Goal: Communication & Community: Answer question/provide support

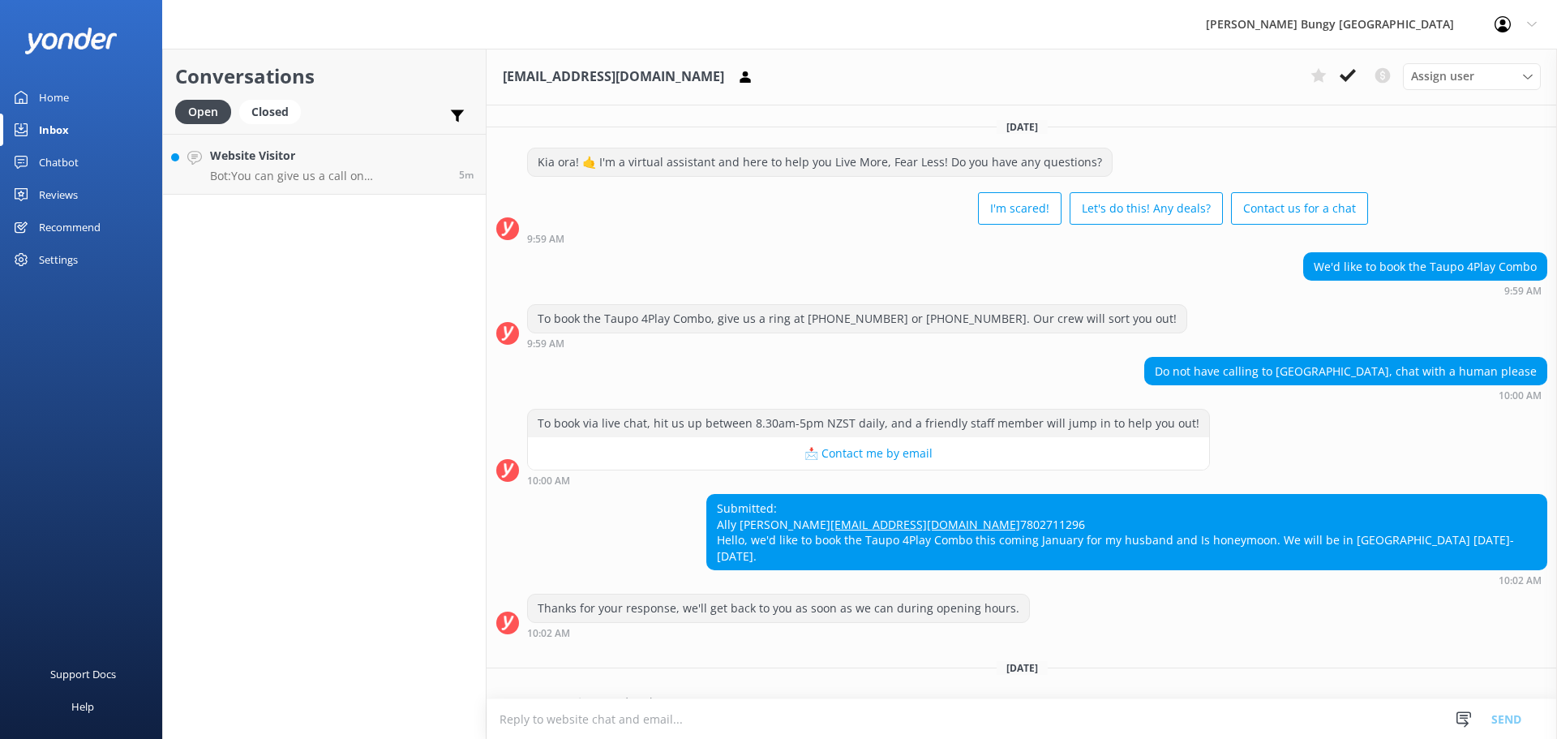
scroll to position [42, 0]
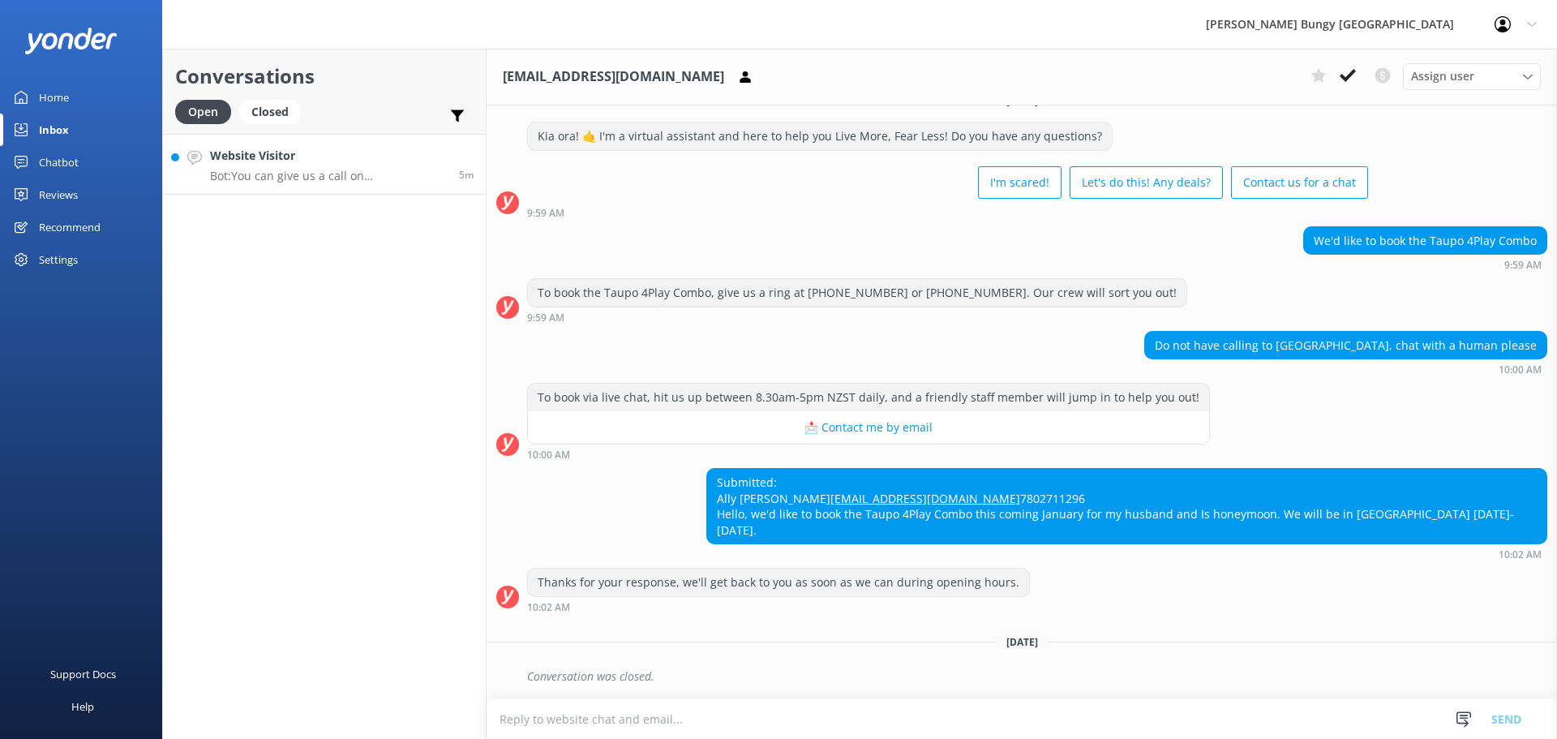
click at [332, 163] on h4 "Website Visitor" at bounding box center [328, 156] width 237 height 18
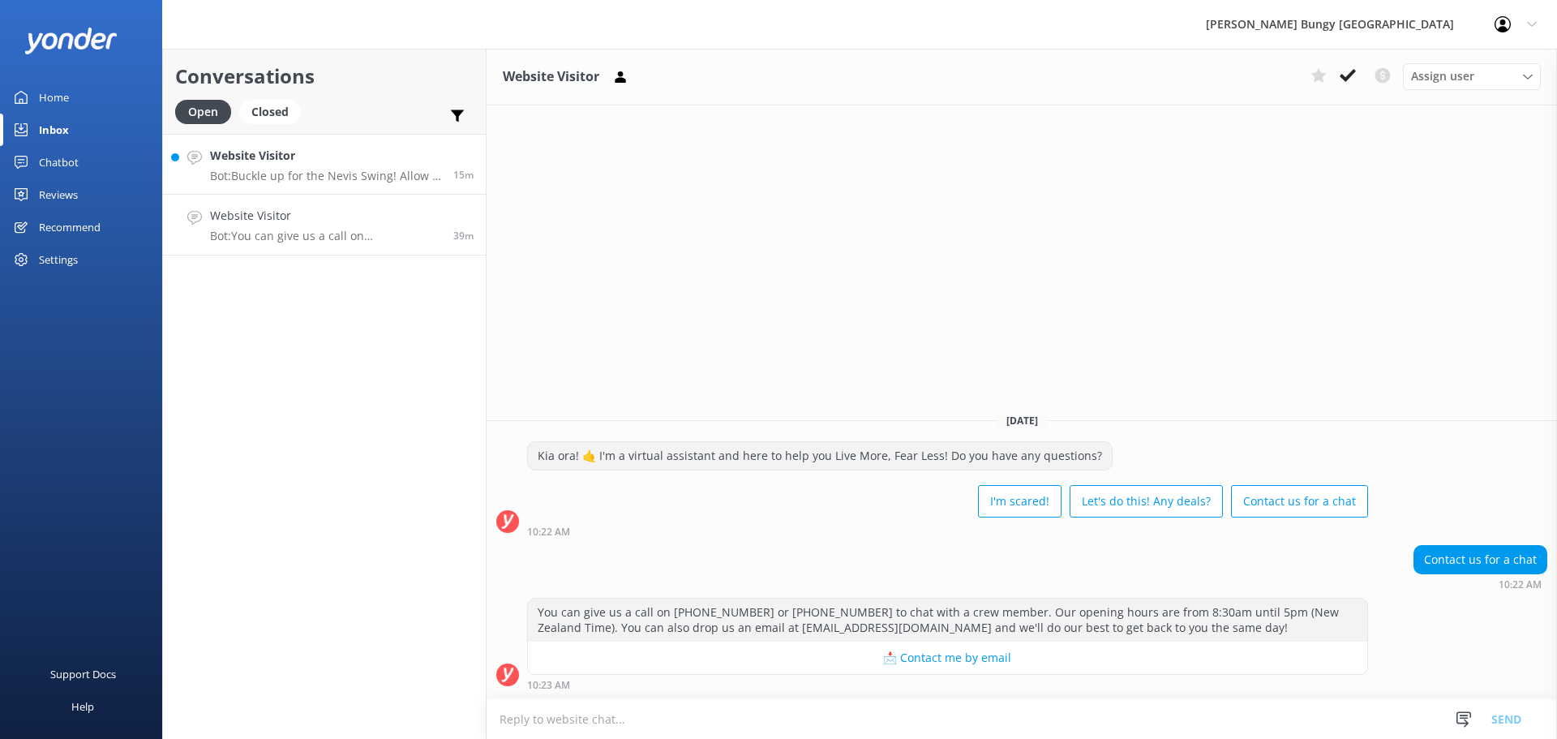
click at [371, 178] on p "Bot: Buckle up for the Nevis Swing! Allow 4 hours for the whole shebang, includ…" at bounding box center [325, 176] width 231 height 15
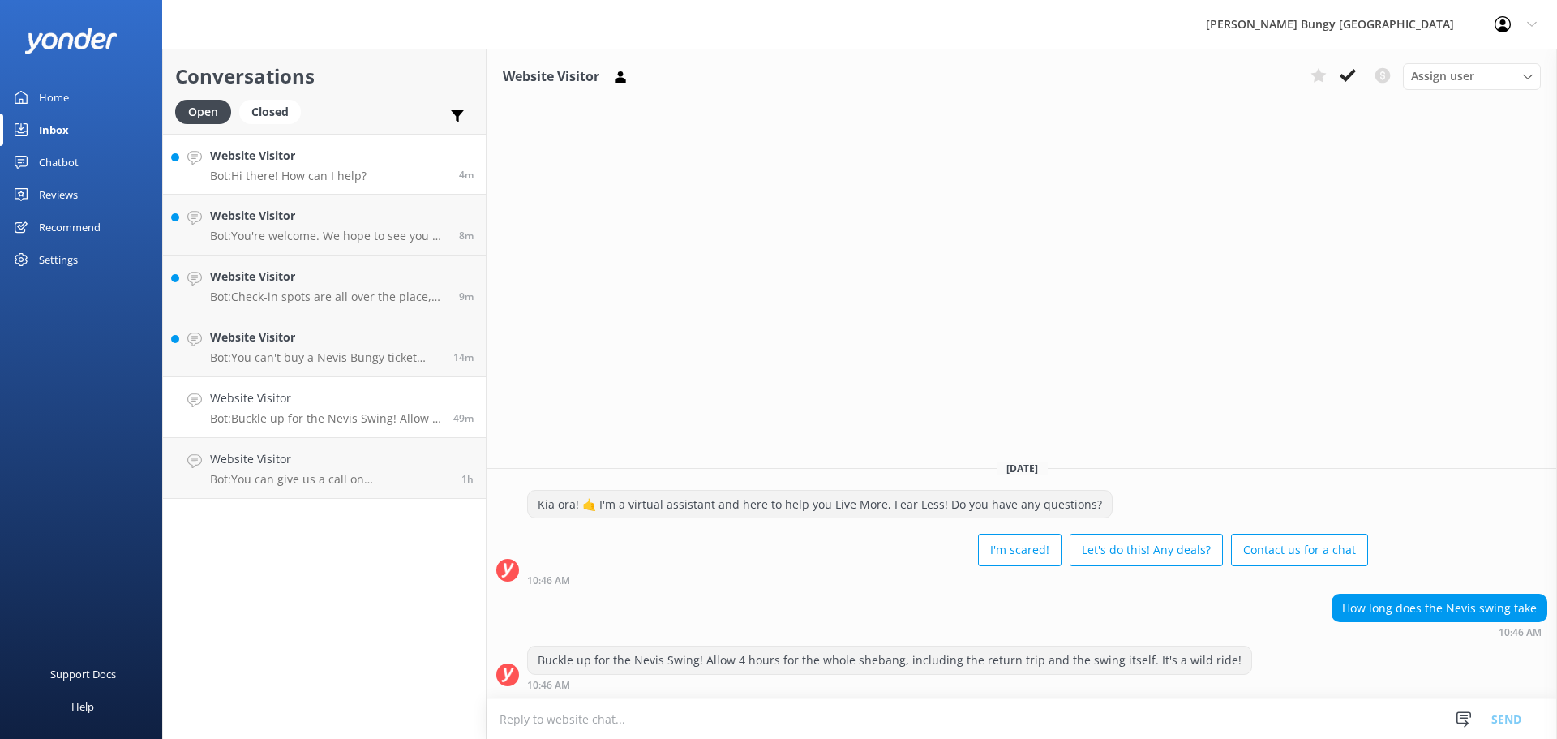
click at [411, 178] on link "Website Visitor Bot: Hi there! How can I help? 4m" at bounding box center [324, 164] width 323 height 61
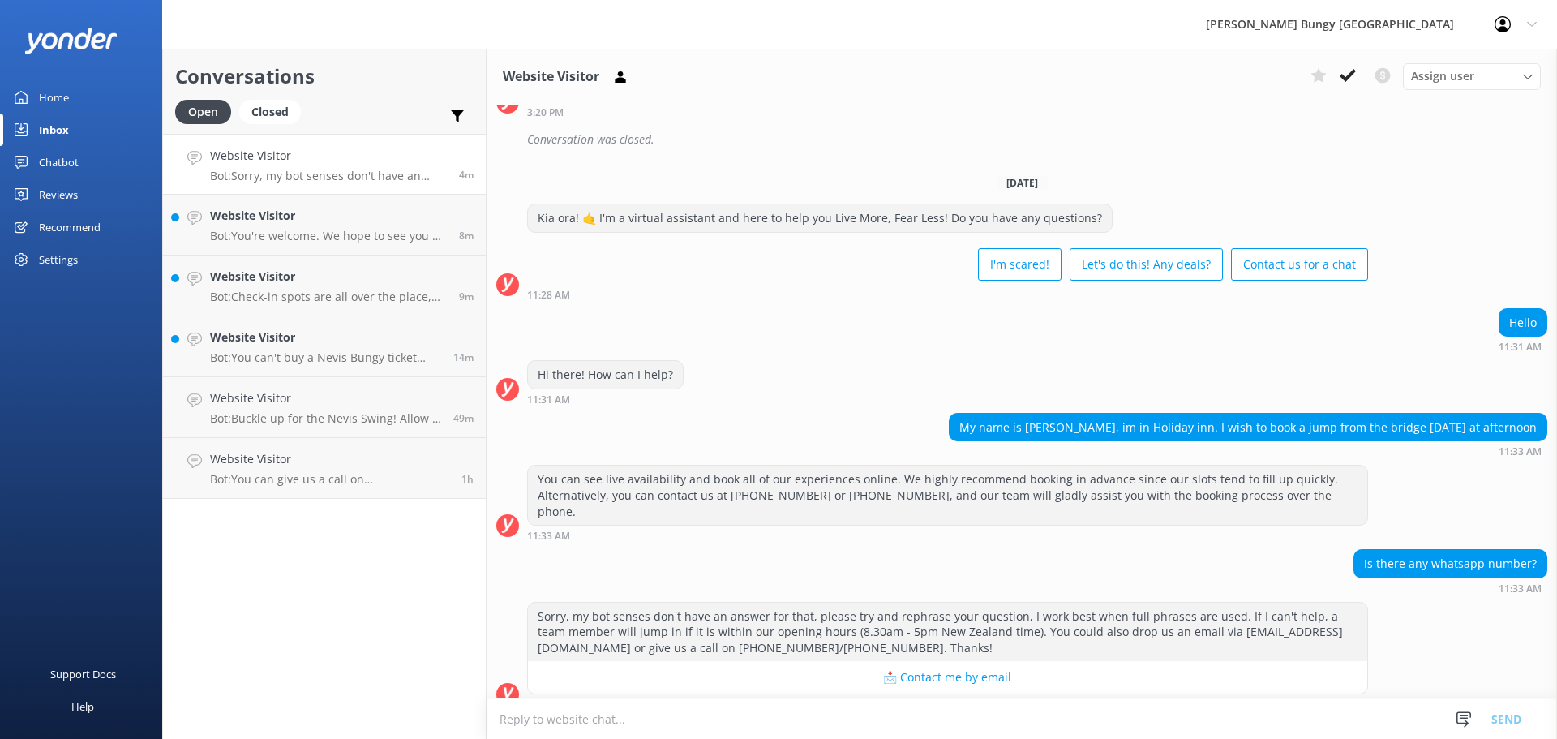
scroll to position [283, 0]
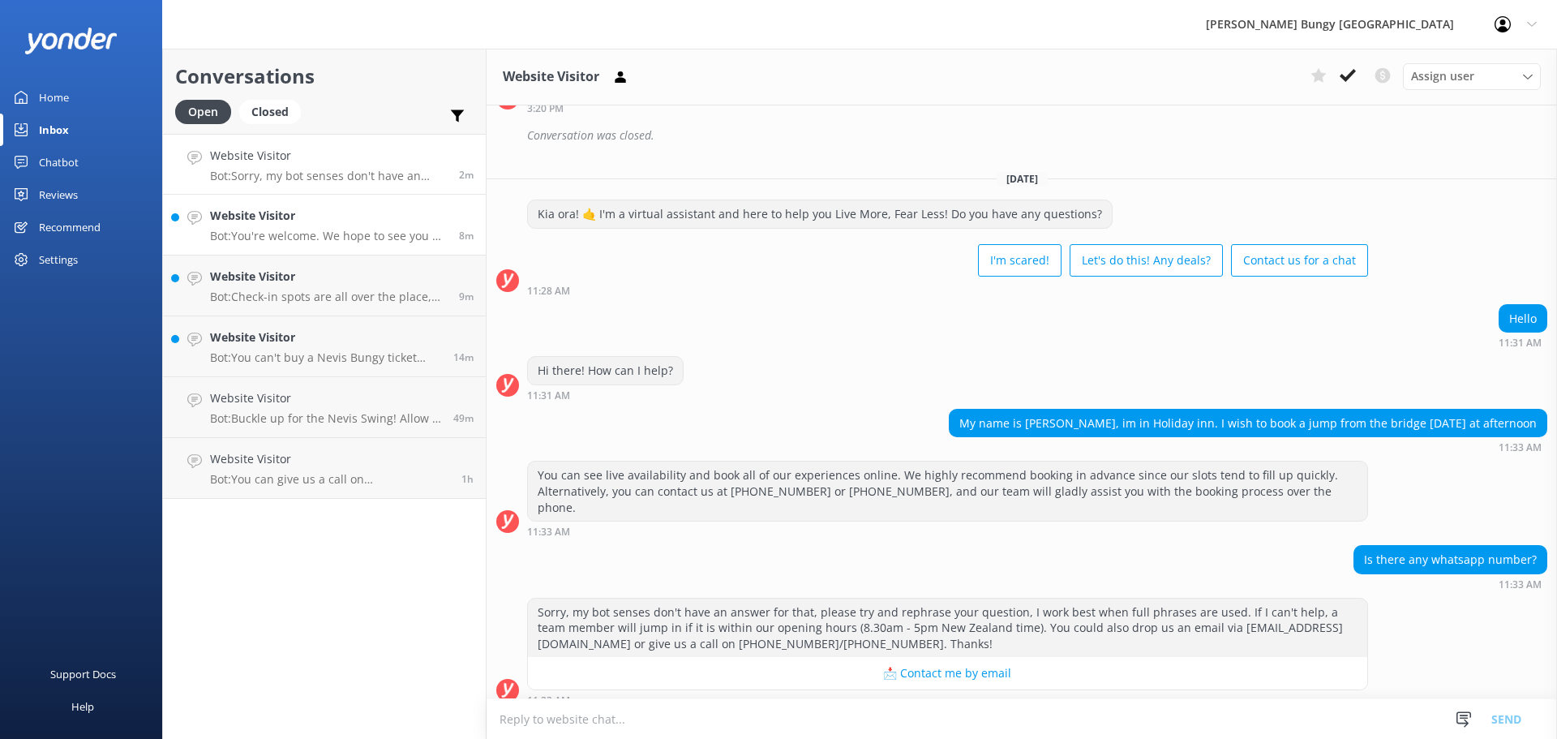
click at [337, 222] on h4 "Website Visitor" at bounding box center [328, 216] width 237 height 18
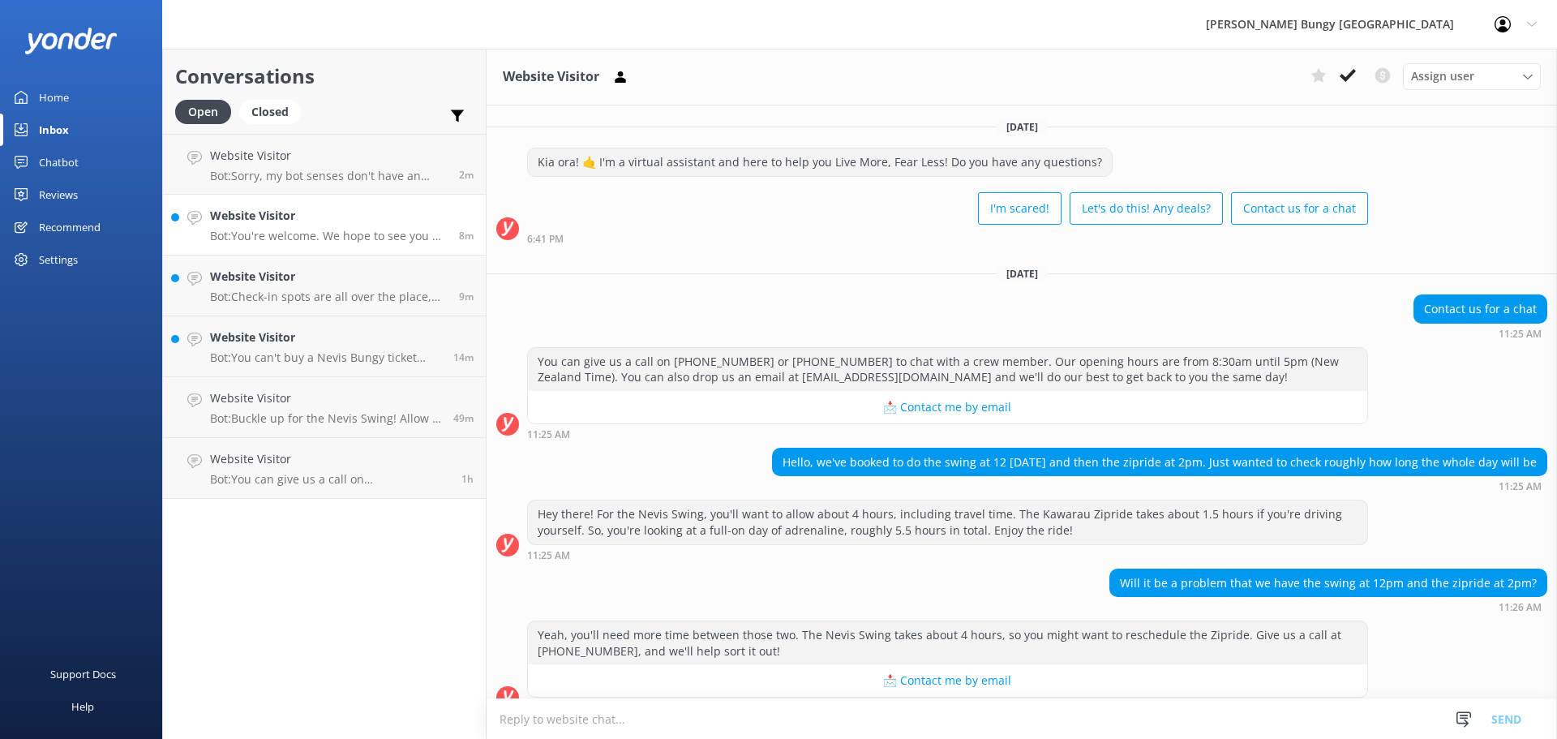
scroll to position [128, 0]
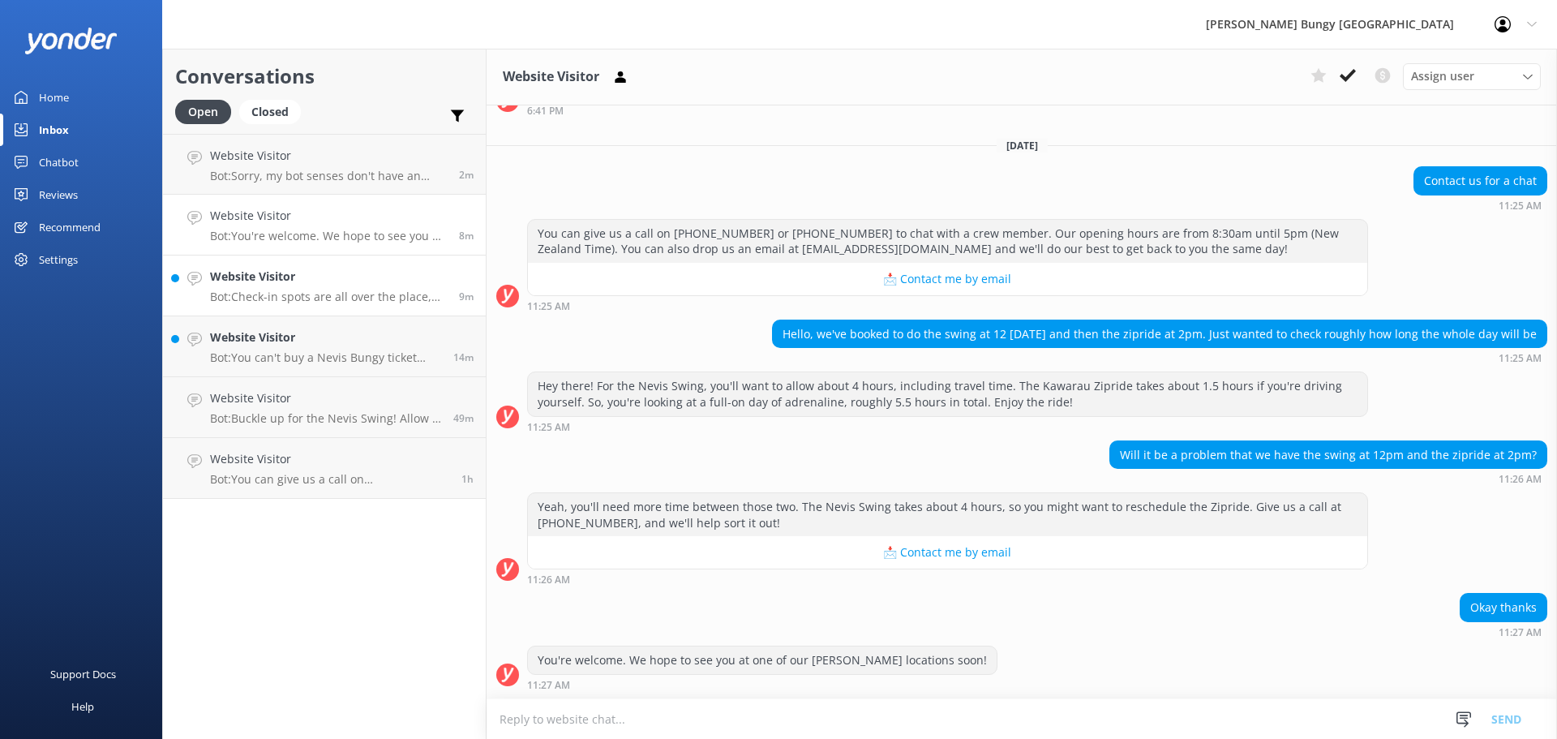
click at [331, 276] on h4 "Website Visitor" at bounding box center [328, 277] width 237 height 18
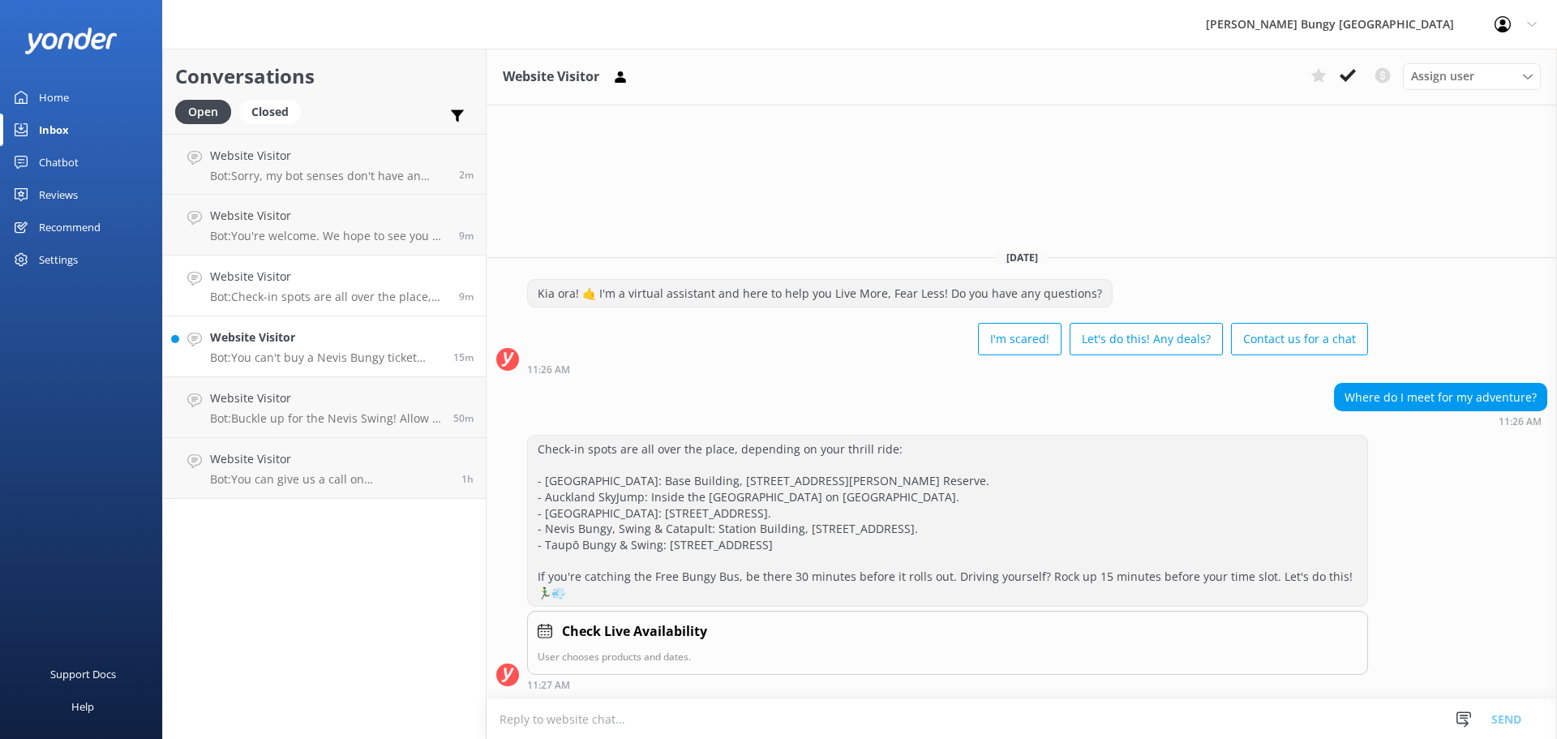
click at [315, 354] on p "Bot: You can't buy a Nevis Bungy ticket directly at the [GEOGRAPHIC_DATA]. You …" at bounding box center [325, 357] width 231 height 15
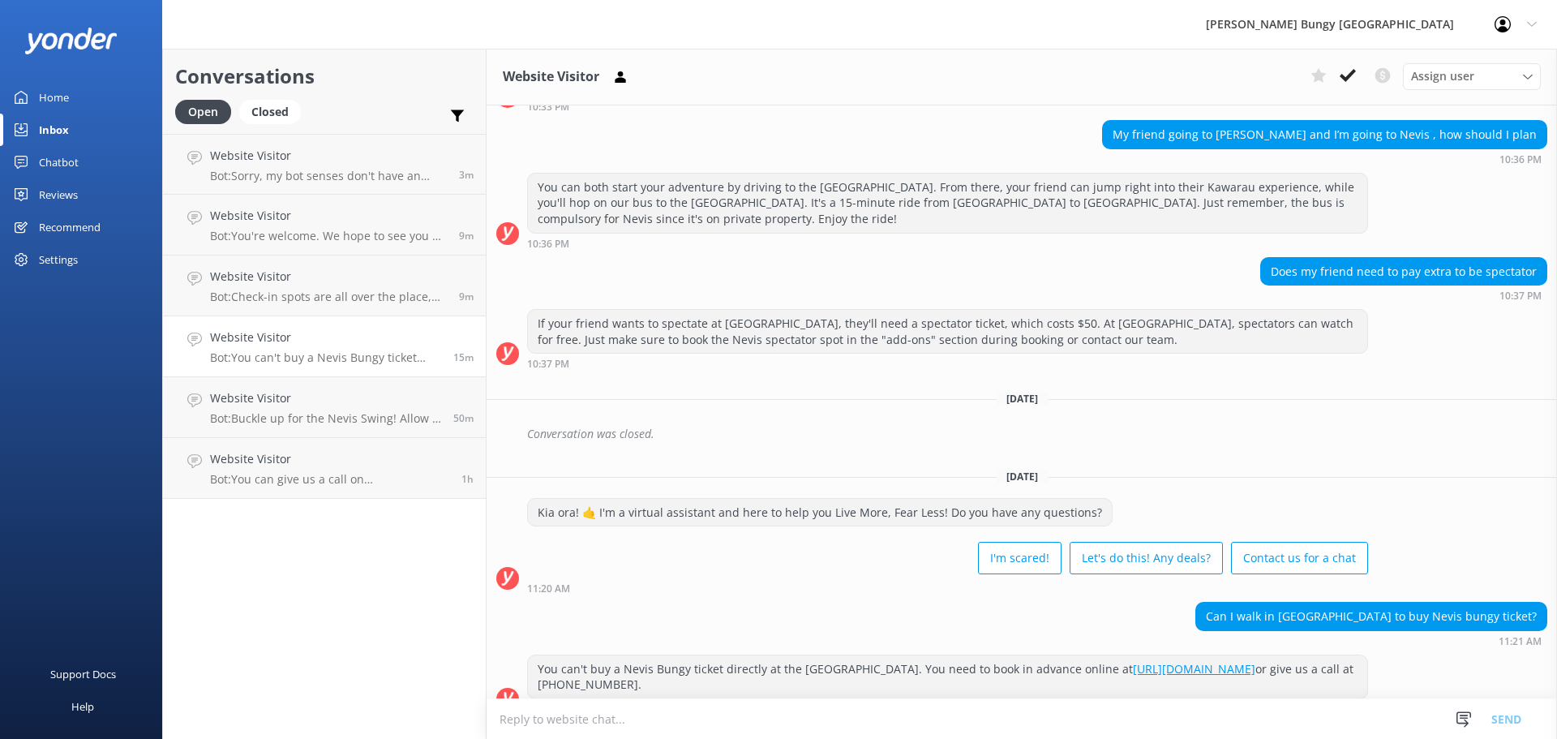
scroll to position [1215, 0]
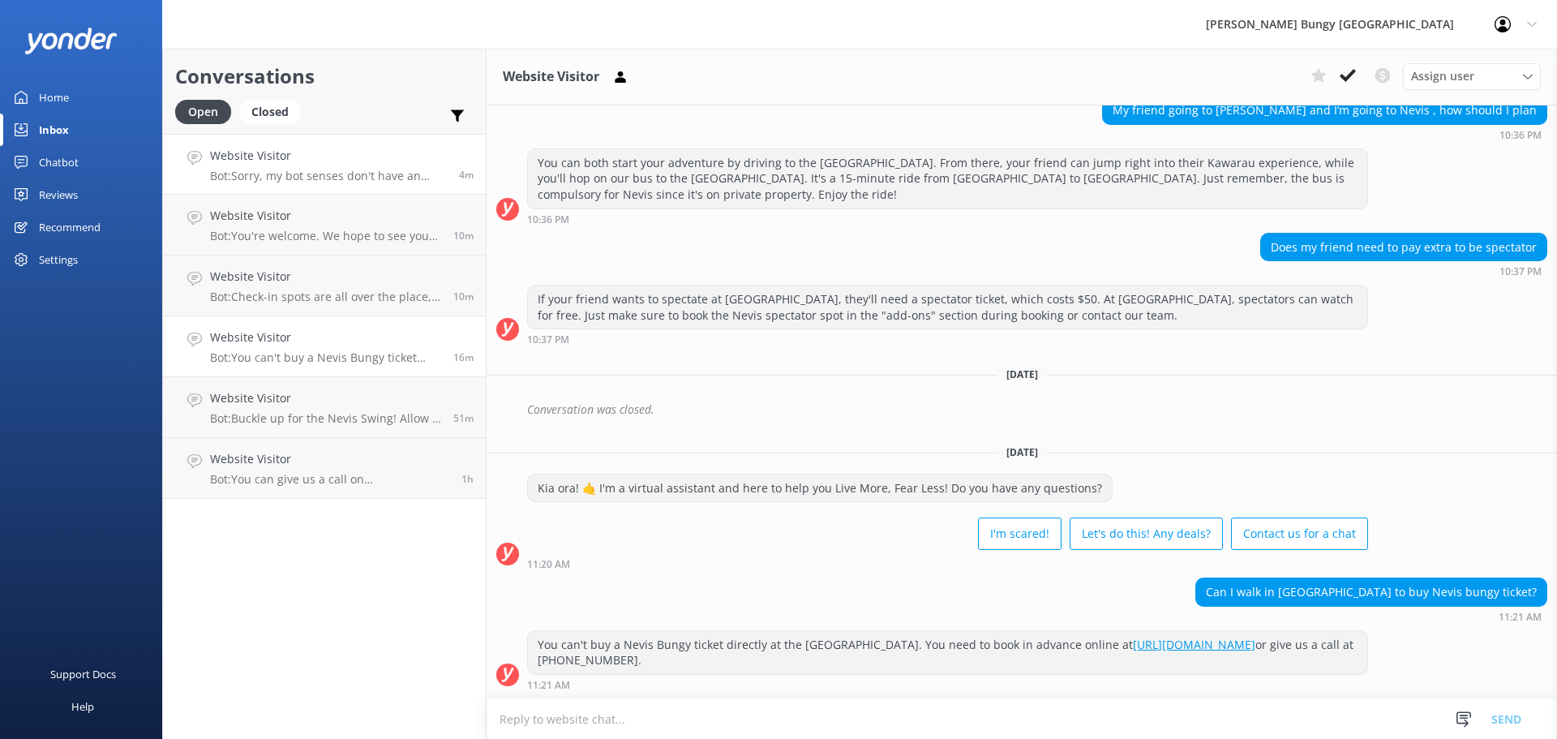
click at [371, 177] on p "Bot: Sorry, my bot senses don't have an answer for that, please try and rephras…" at bounding box center [328, 176] width 237 height 15
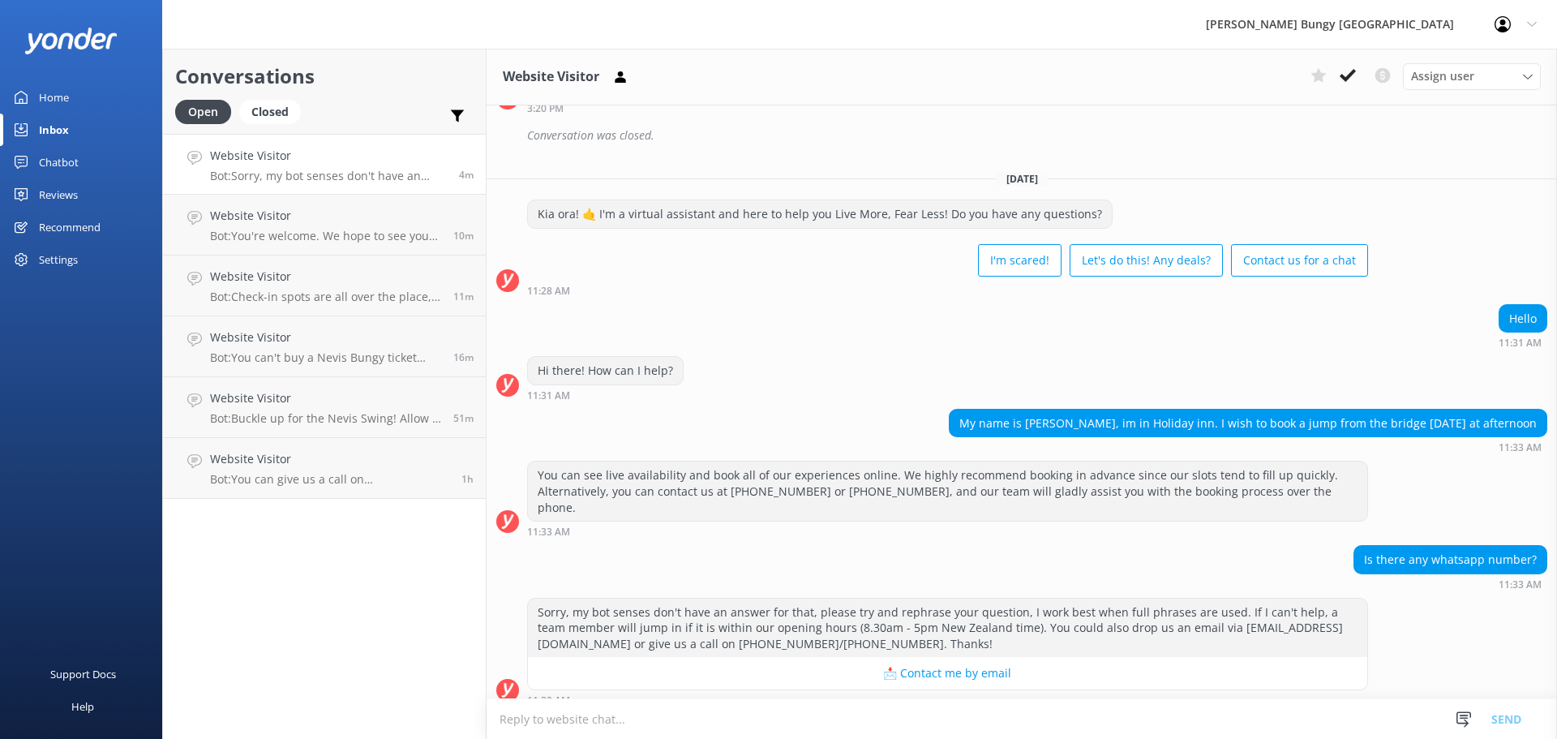
click at [399, 161] on h4 "Website Visitor" at bounding box center [328, 156] width 237 height 18
click at [1338, 78] on button at bounding box center [1347, 75] width 29 height 24
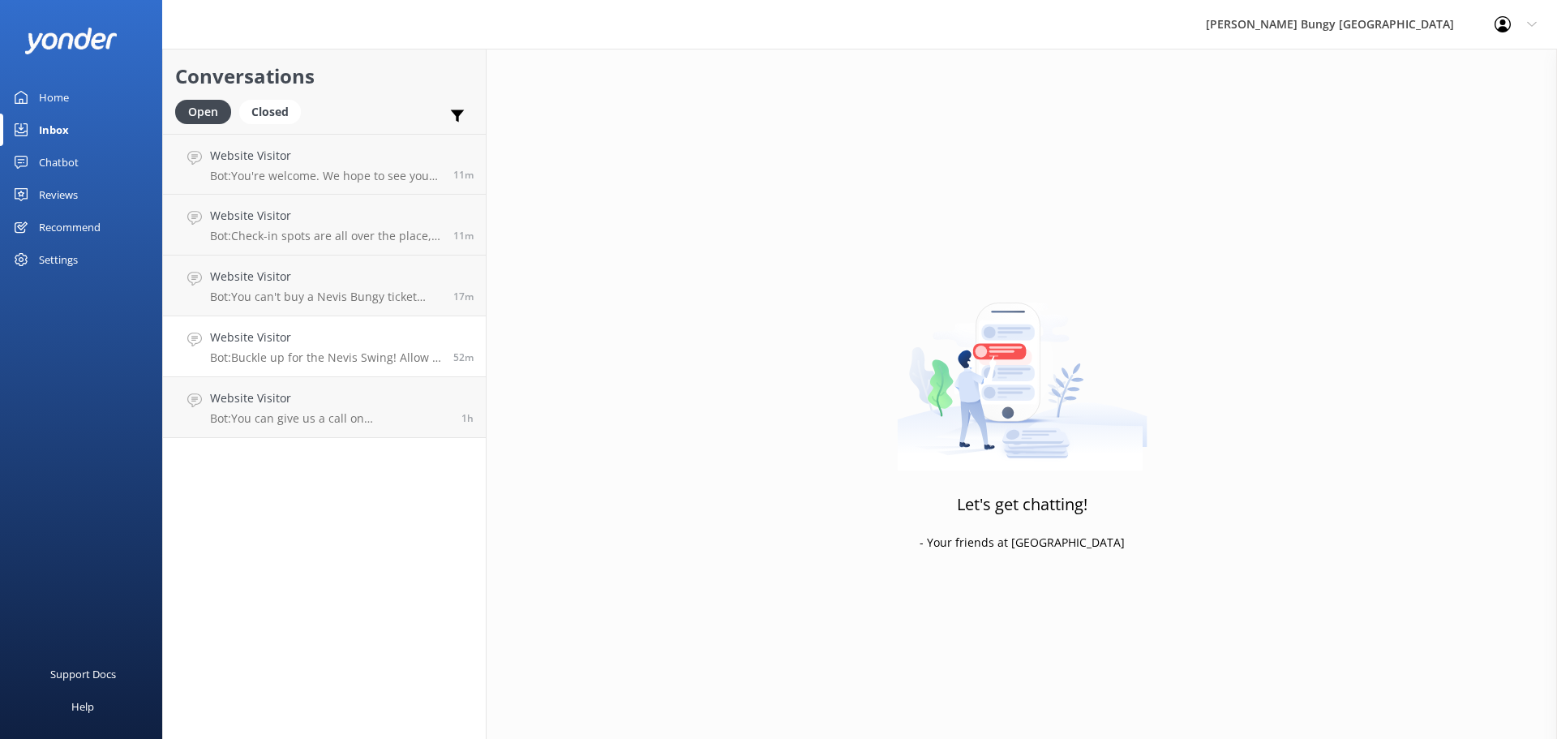
click at [299, 350] on p "Bot: Buckle up for the Nevis Swing! Allow 4 hours for the whole shebang, includ…" at bounding box center [325, 357] width 231 height 15
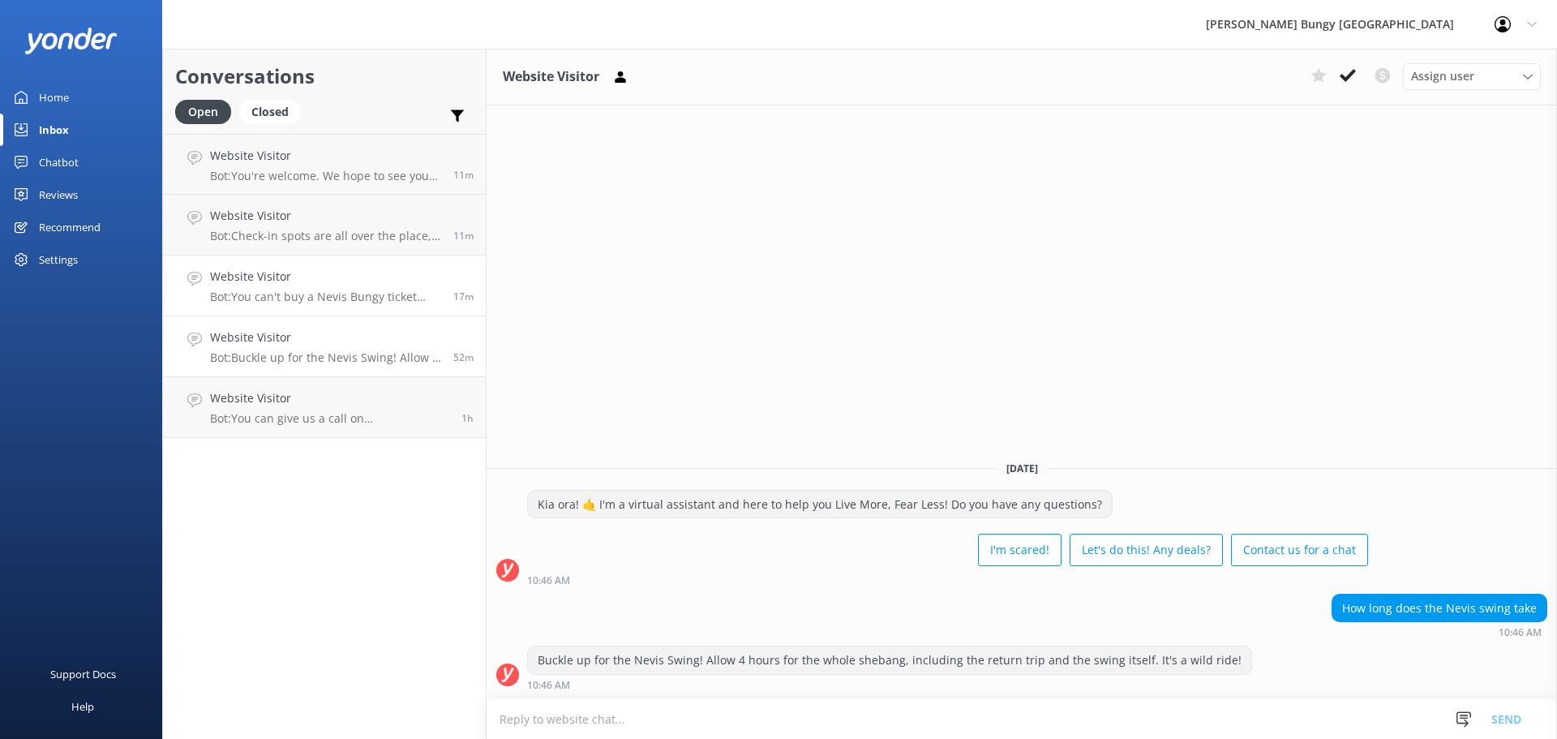
click at [304, 294] on p "Bot: You can't buy a Nevis Bungy ticket directly at the [GEOGRAPHIC_DATA]. You …" at bounding box center [325, 297] width 231 height 15
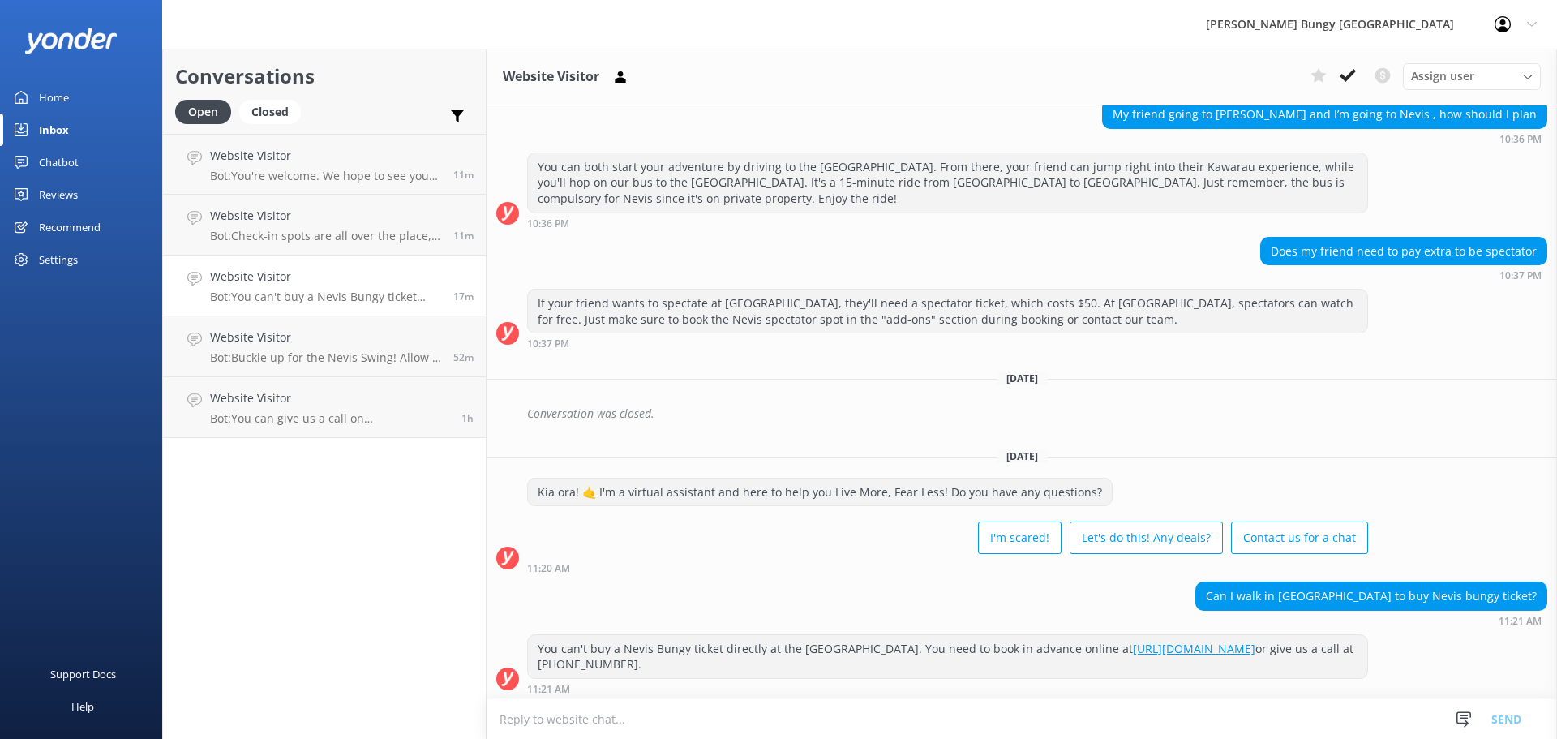
scroll to position [1215, 0]
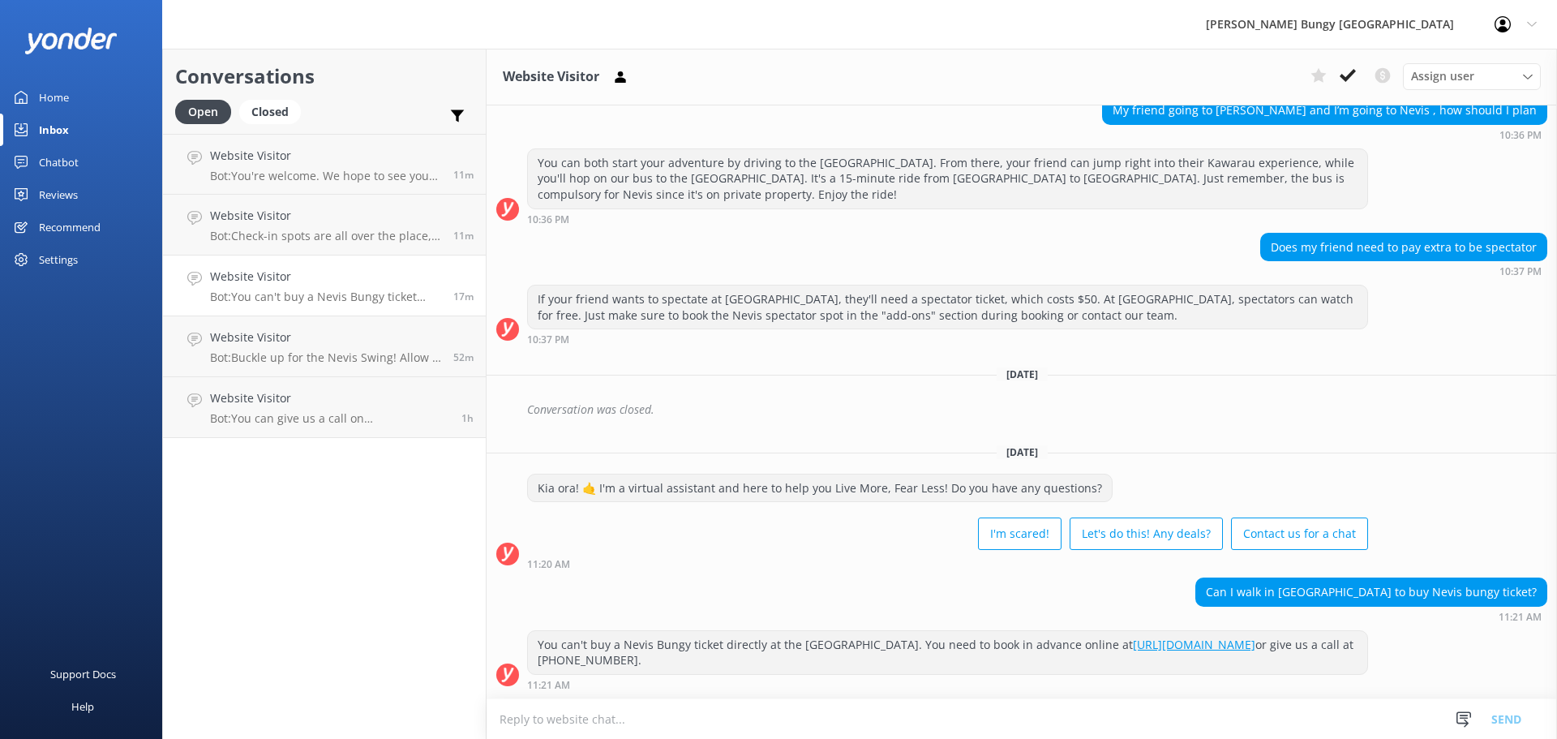
click at [777, 710] on textarea at bounding box center [1022, 719] width 1071 height 40
click at [544, 715] on textarea "please diregard, you are able to book for the nevis at the [GEOGRAPHIC_DATA]" at bounding box center [1022, 718] width 1071 height 41
click at [928, 713] on textarea "please disregard, you are able to book for the nevis at the [GEOGRAPHIC_DATA]" at bounding box center [1022, 718] width 1071 height 41
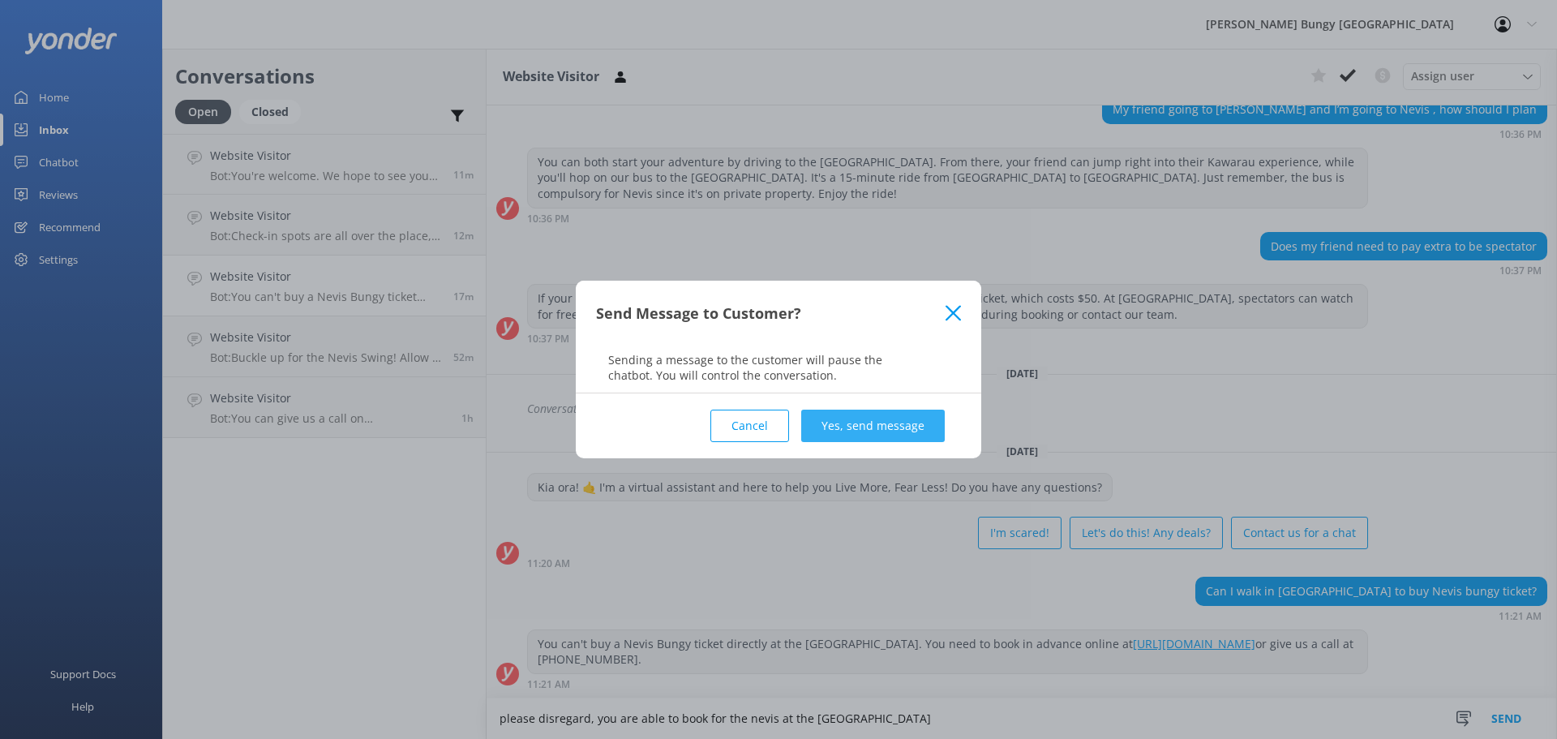
type textarea "please disregard, you are able to book for the nevis at the [GEOGRAPHIC_DATA]"
click at [852, 421] on button "Yes, send message" at bounding box center [873, 426] width 144 height 32
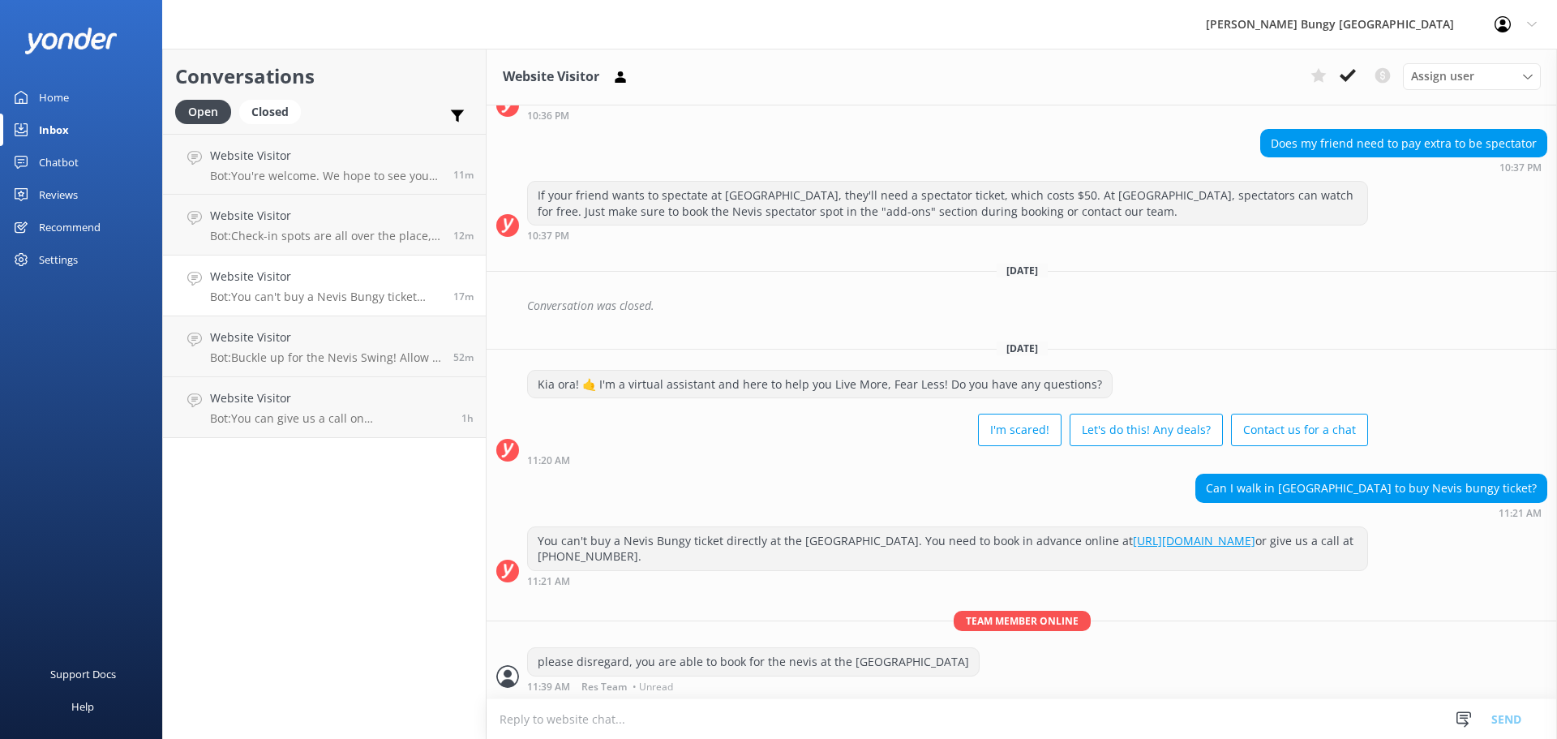
scroll to position [1320, 0]
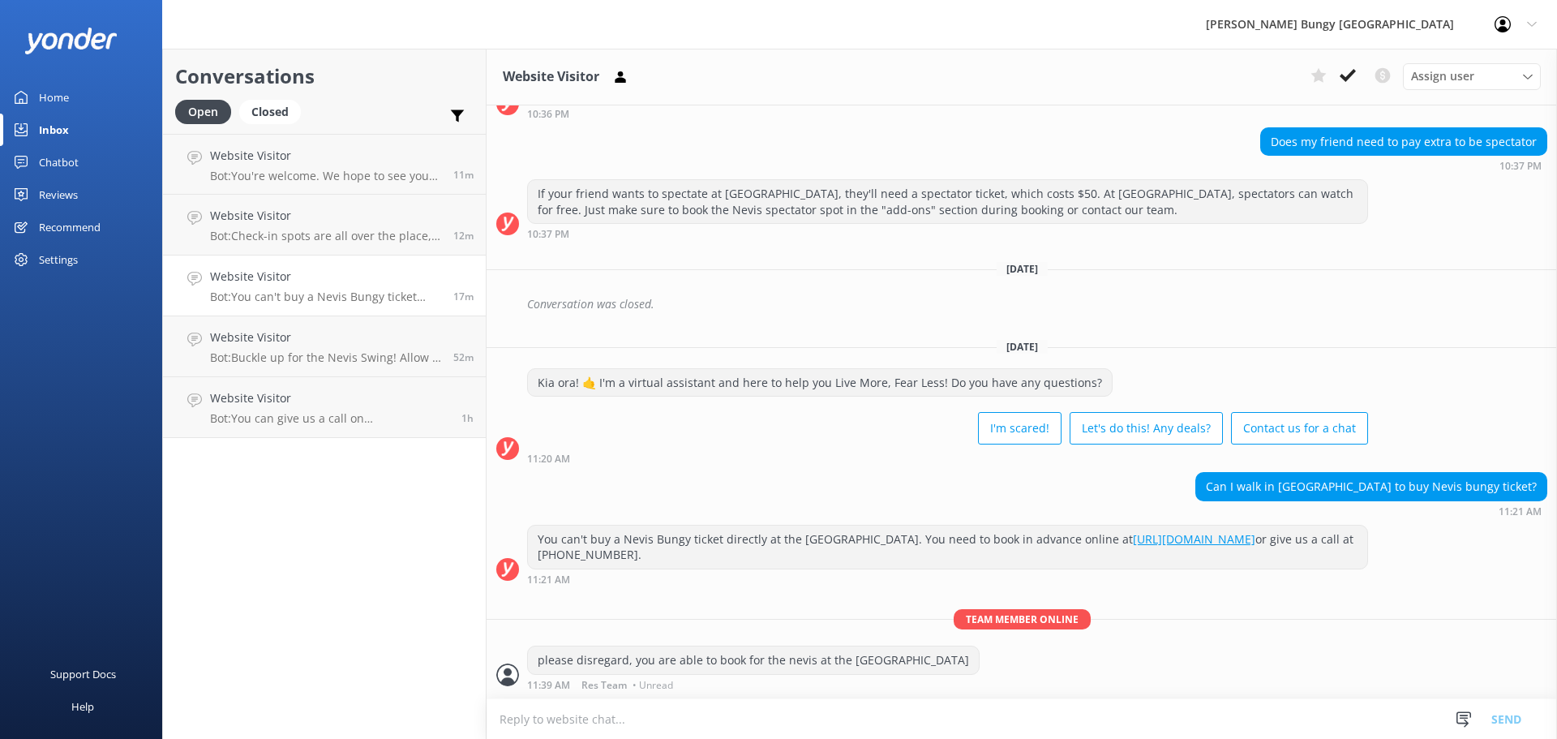
click at [749, 419] on div "I'm scared! Let's do this! Any deals? Contact us for a chat" at bounding box center [947, 429] width 841 height 45
click at [1133, 547] on link "[URL][DOMAIN_NAME]" at bounding box center [1194, 538] width 122 height 15
click at [1313, 75] on use at bounding box center [1318, 75] width 15 height 15
